Goal: Find specific page/section: Find specific page/section

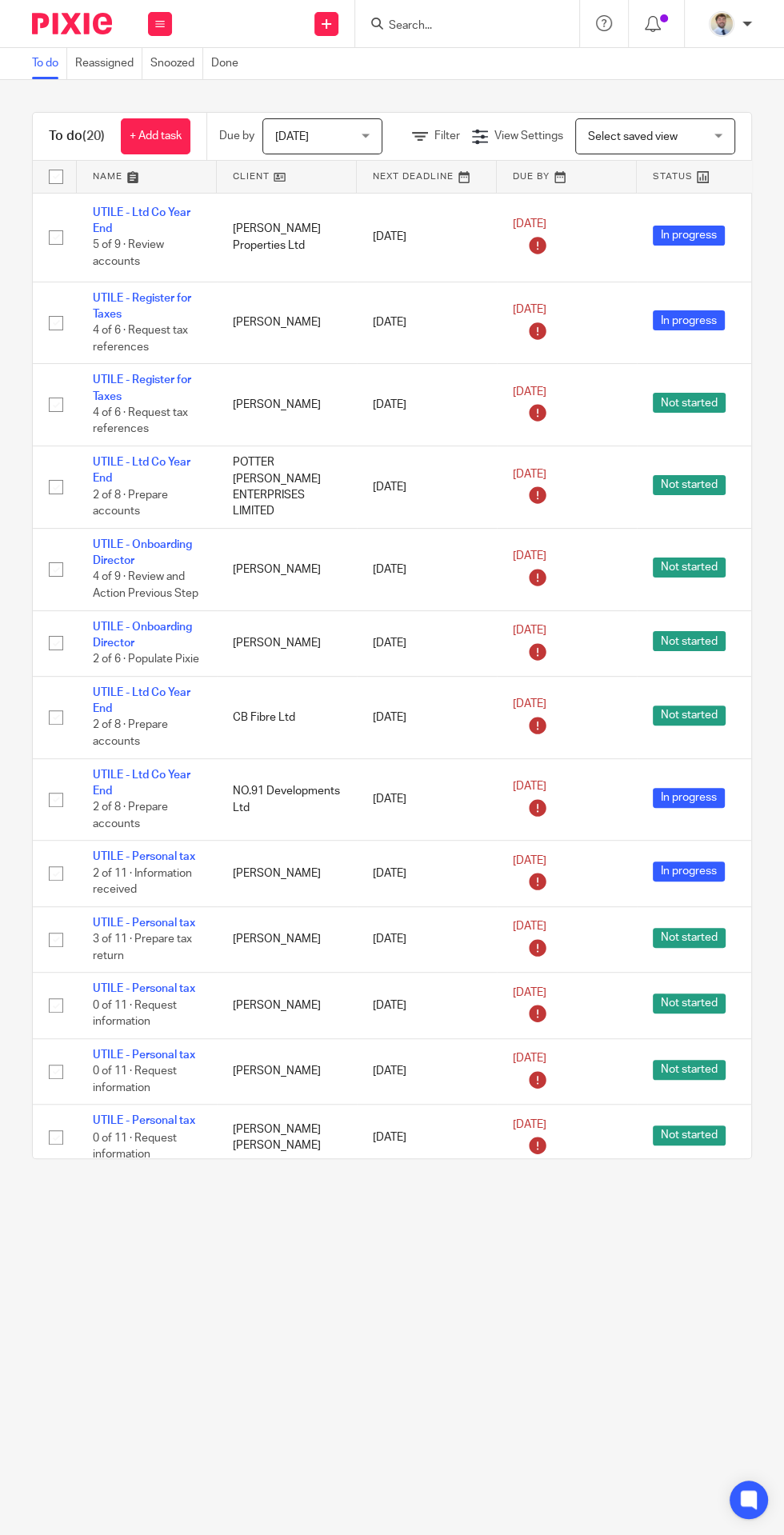
click at [434, 24] on input "Search" at bounding box center [458, 27] width 144 height 14
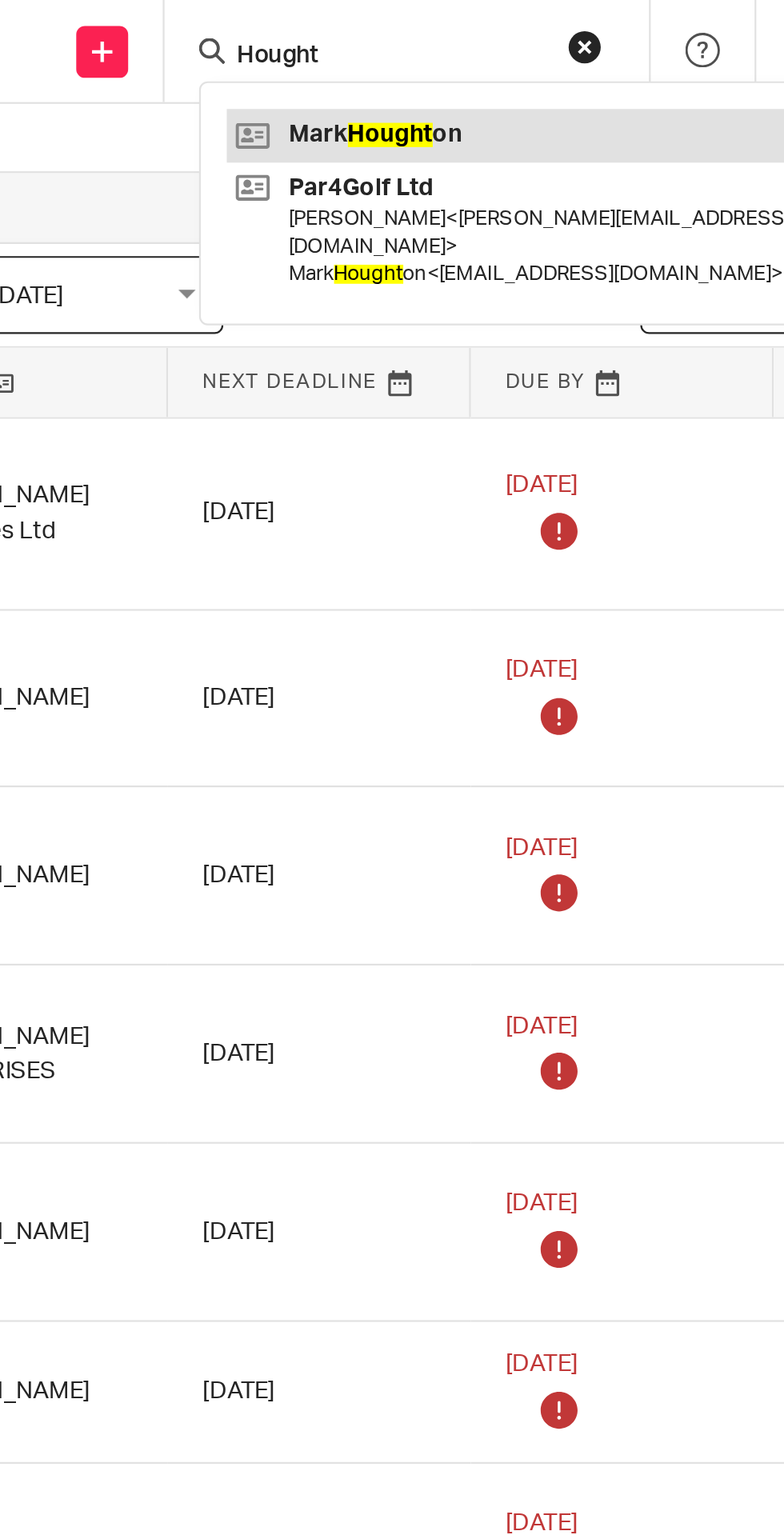
type input "Hought"
click at [436, 62] on link at bounding box center [569, 62] width 371 height 24
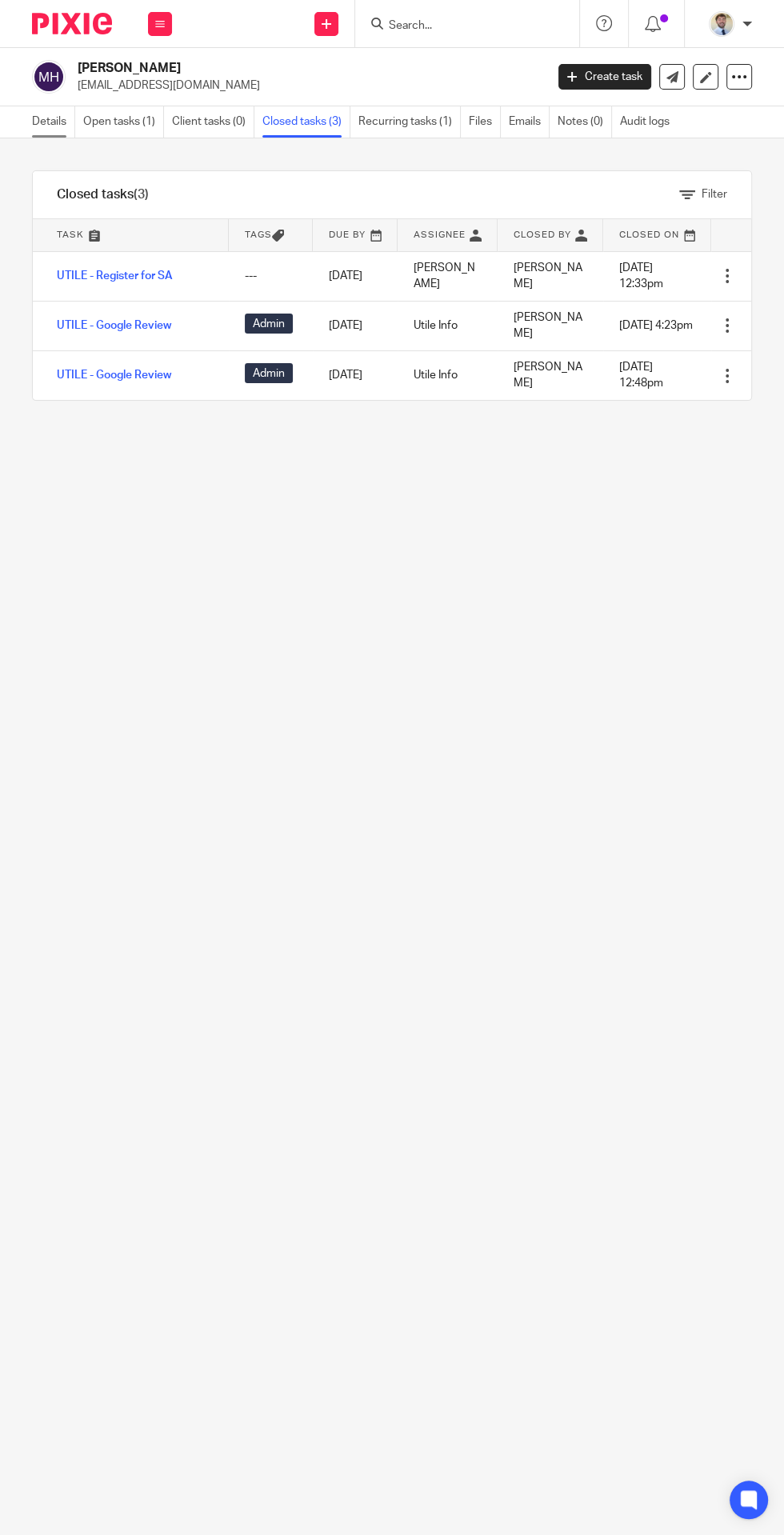
click at [45, 121] on link "Details" at bounding box center [53, 121] width 43 height 31
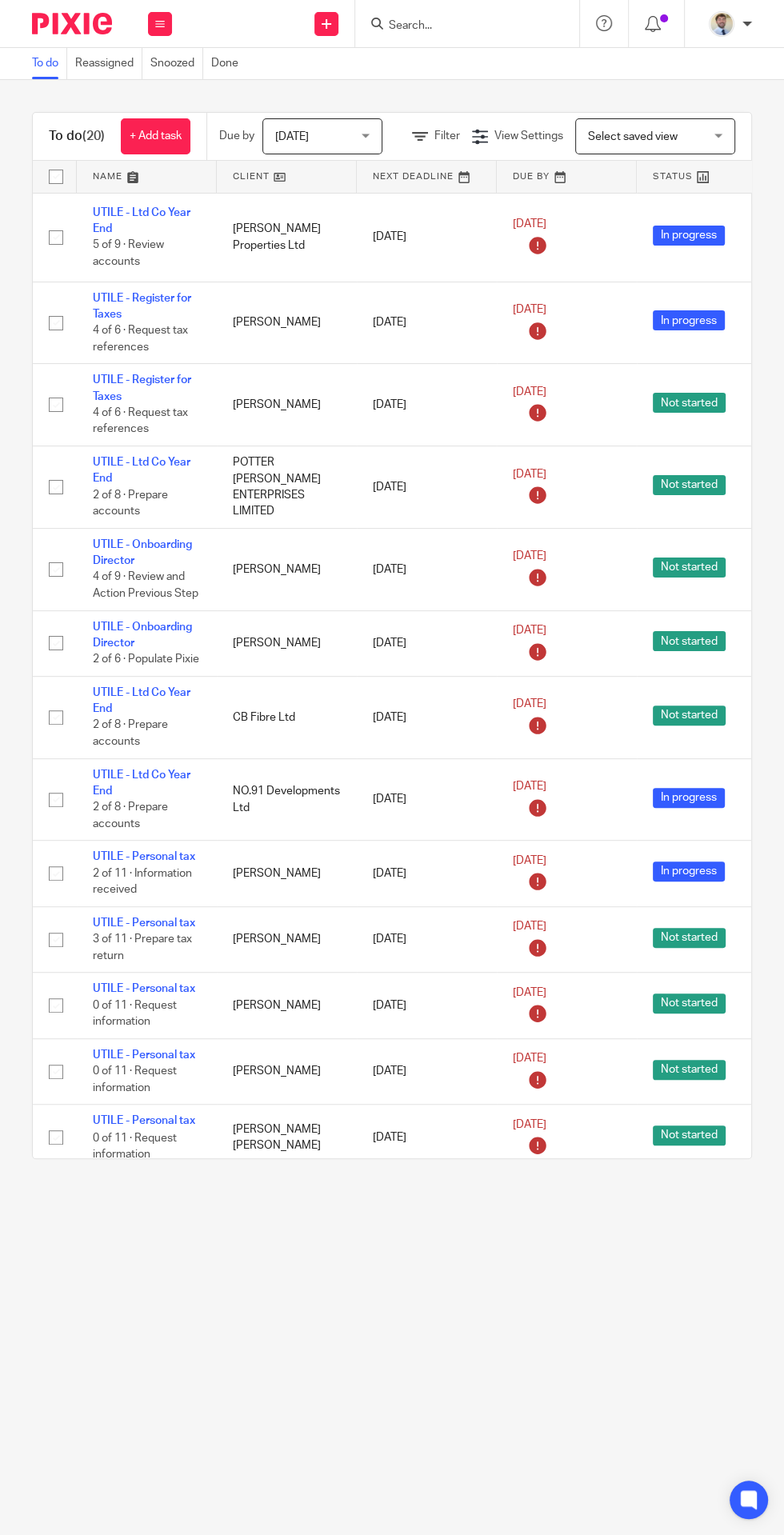
click at [497, 26] on input "Search" at bounding box center [458, 27] width 144 height 14
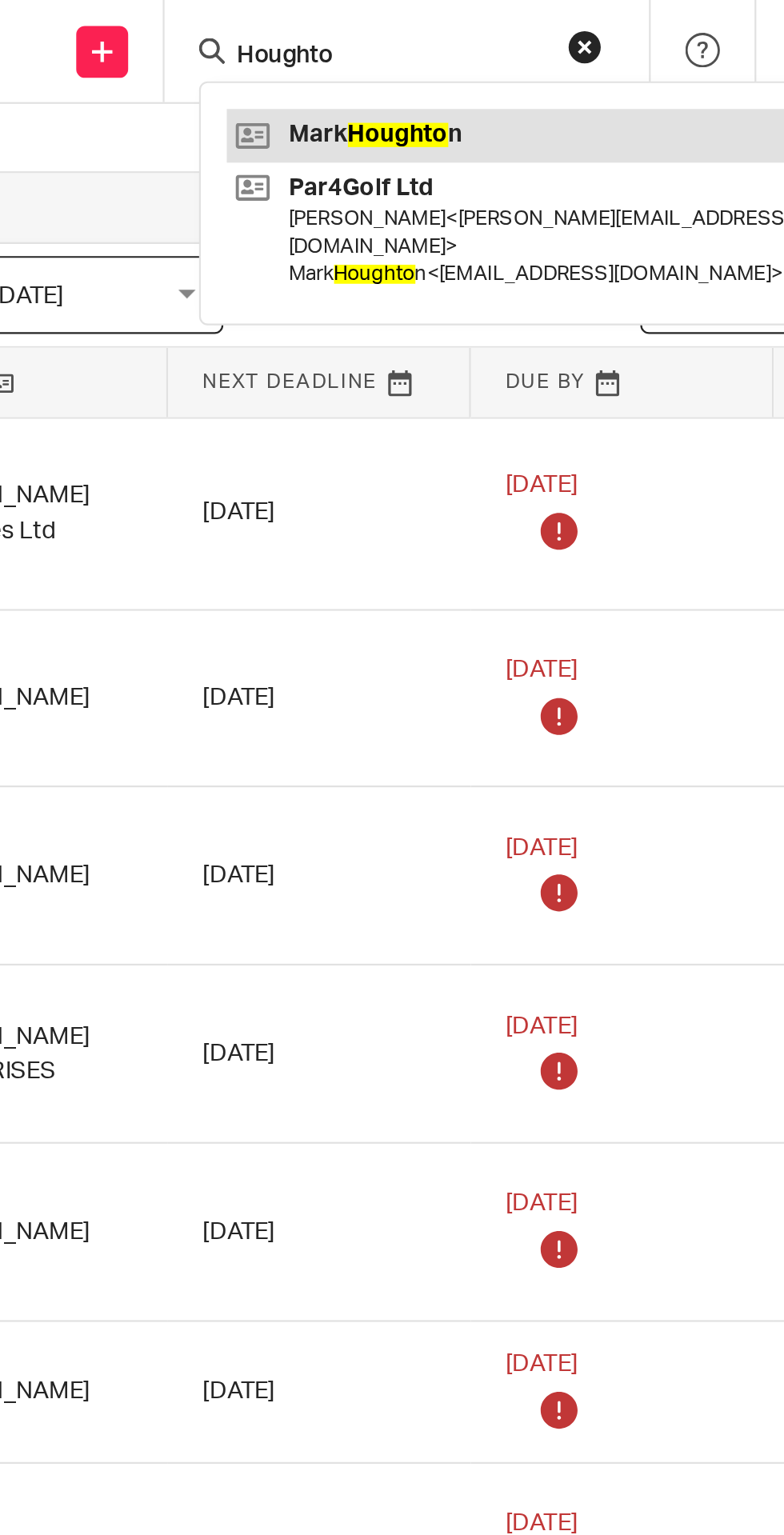
type input "Houghto"
click at [450, 62] on link at bounding box center [569, 62] width 371 height 24
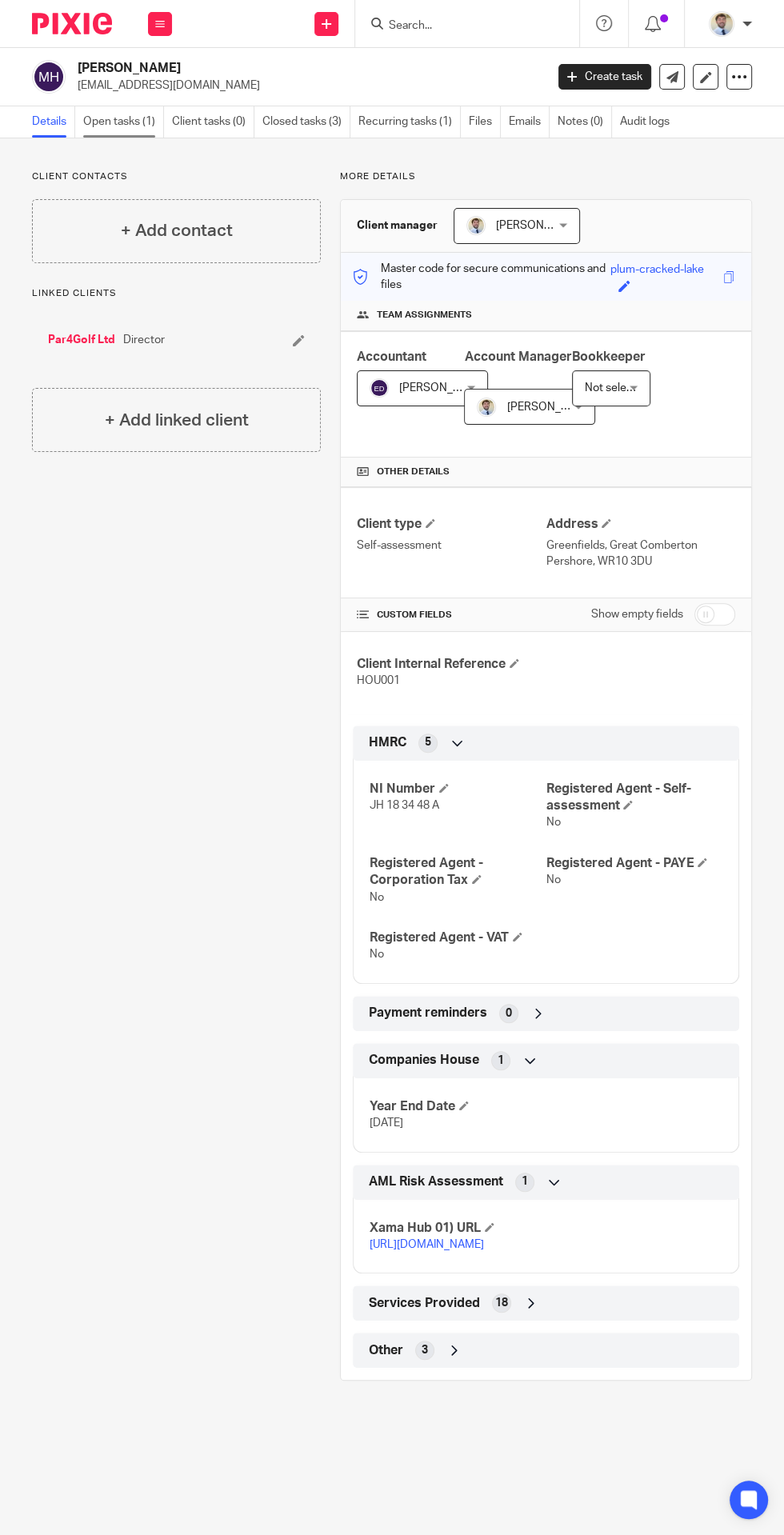
click at [110, 118] on link "Open tasks (1)" at bounding box center [123, 121] width 81 height 31
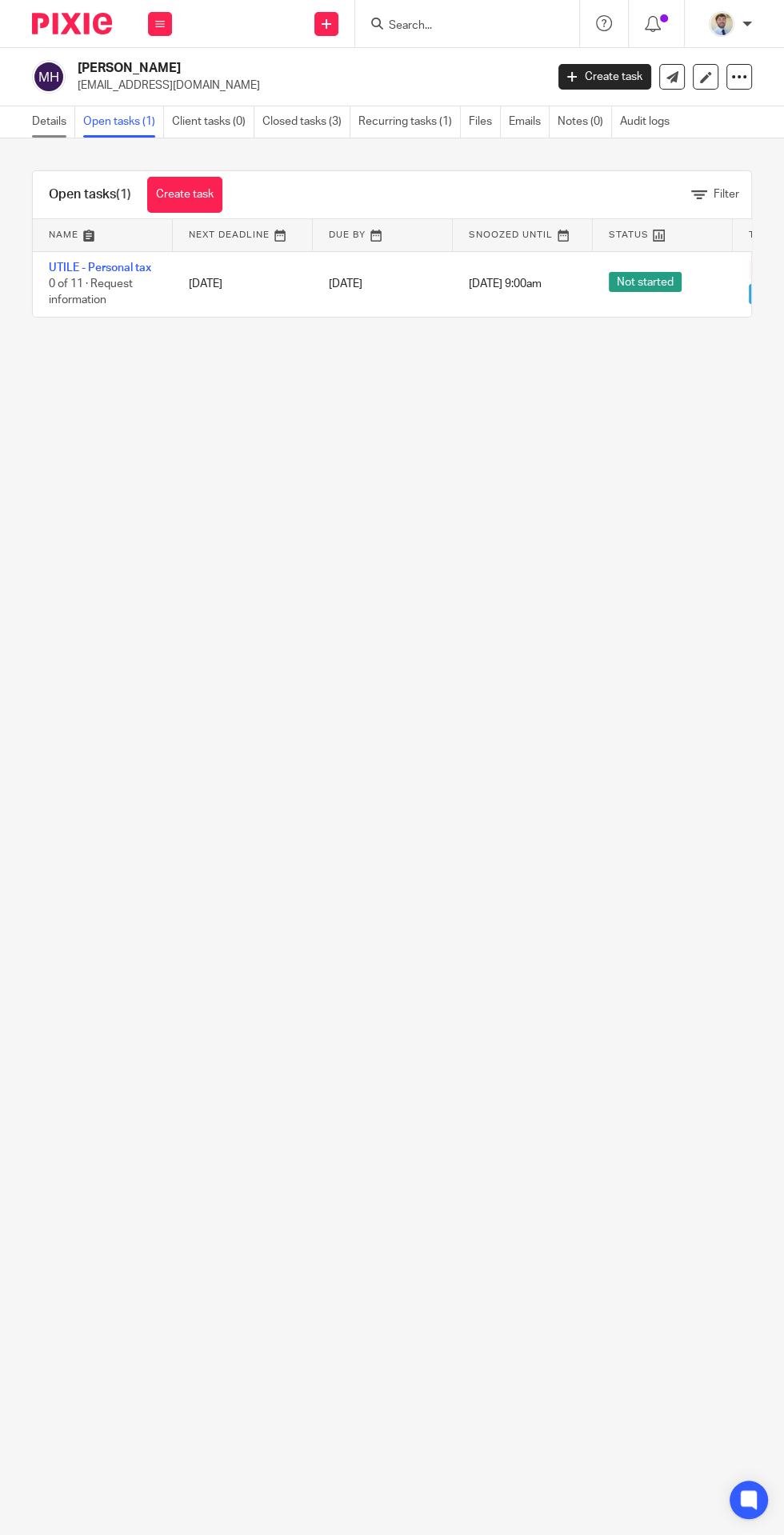
click at [48, 135] on link "Details" at bounding box center [53, 121] width 43 height 31
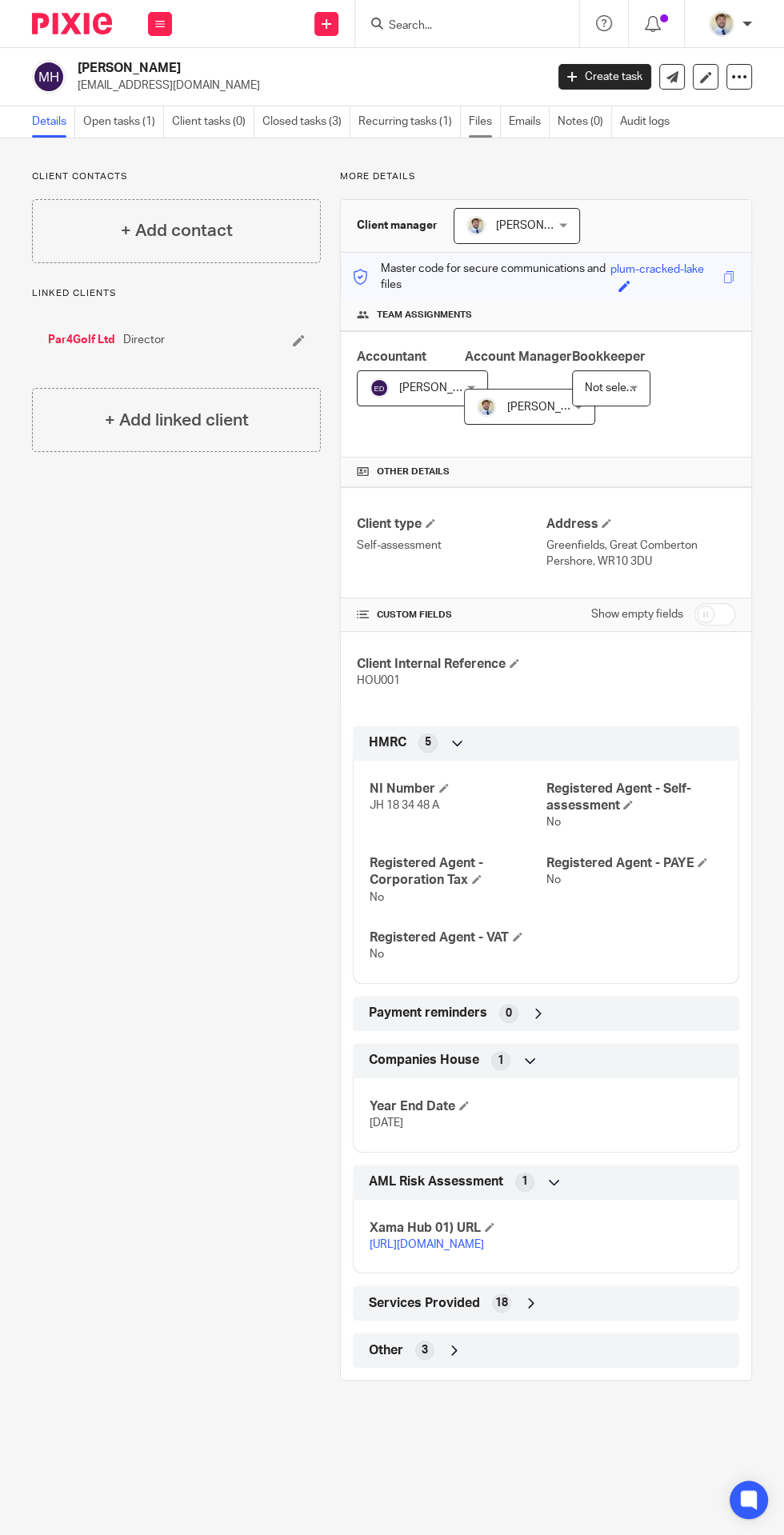
click at [480, 121] on link "Files" at bounding box center [485, 121] width 32 height 31
